Goal: Ask a question

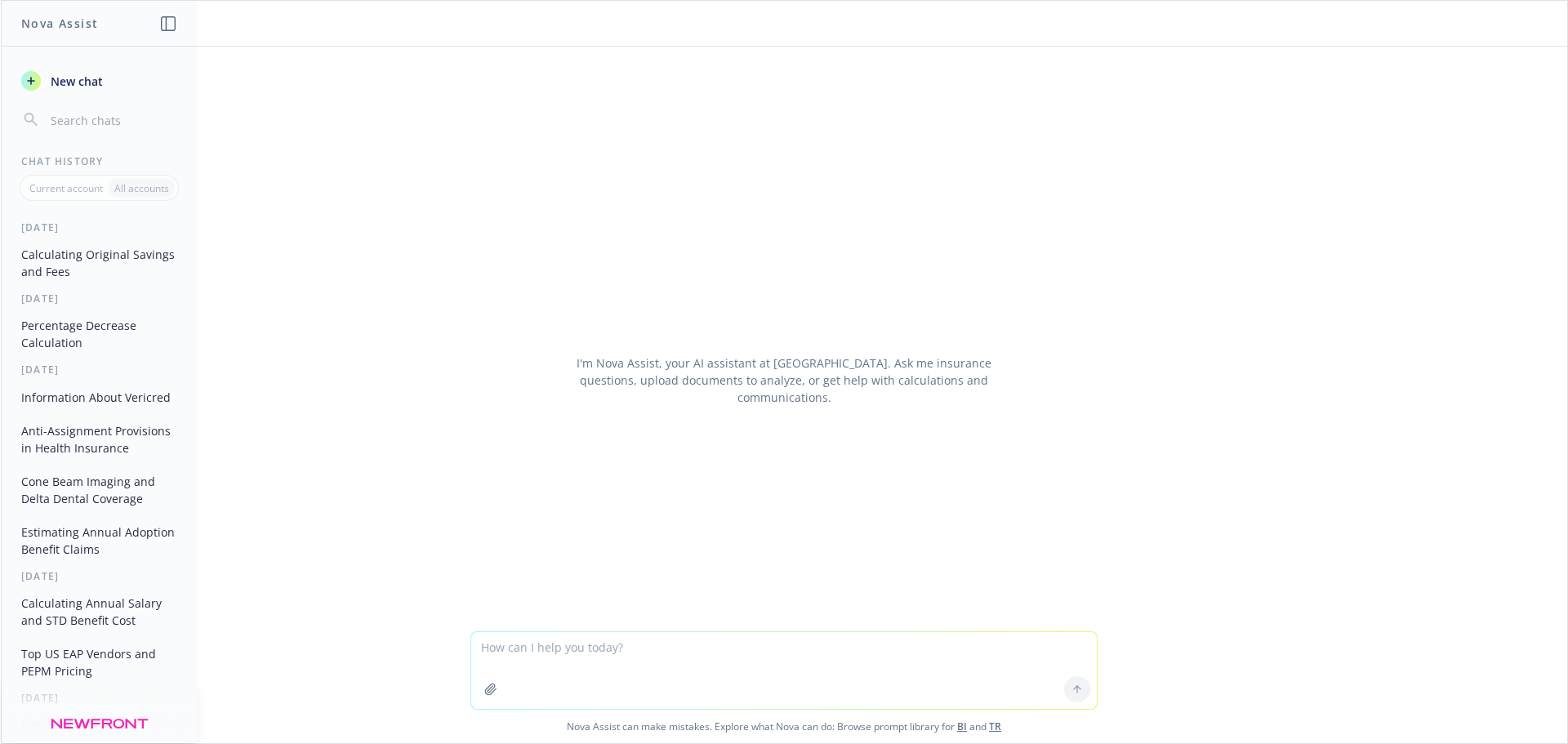
click at [508, 661] on textarea at bounding box center [783, 671] width 625 height 77
type textarea "What is ICD code [MEDICAL_DATA]"
